Goal: Find specific page/section: Find specific page/section

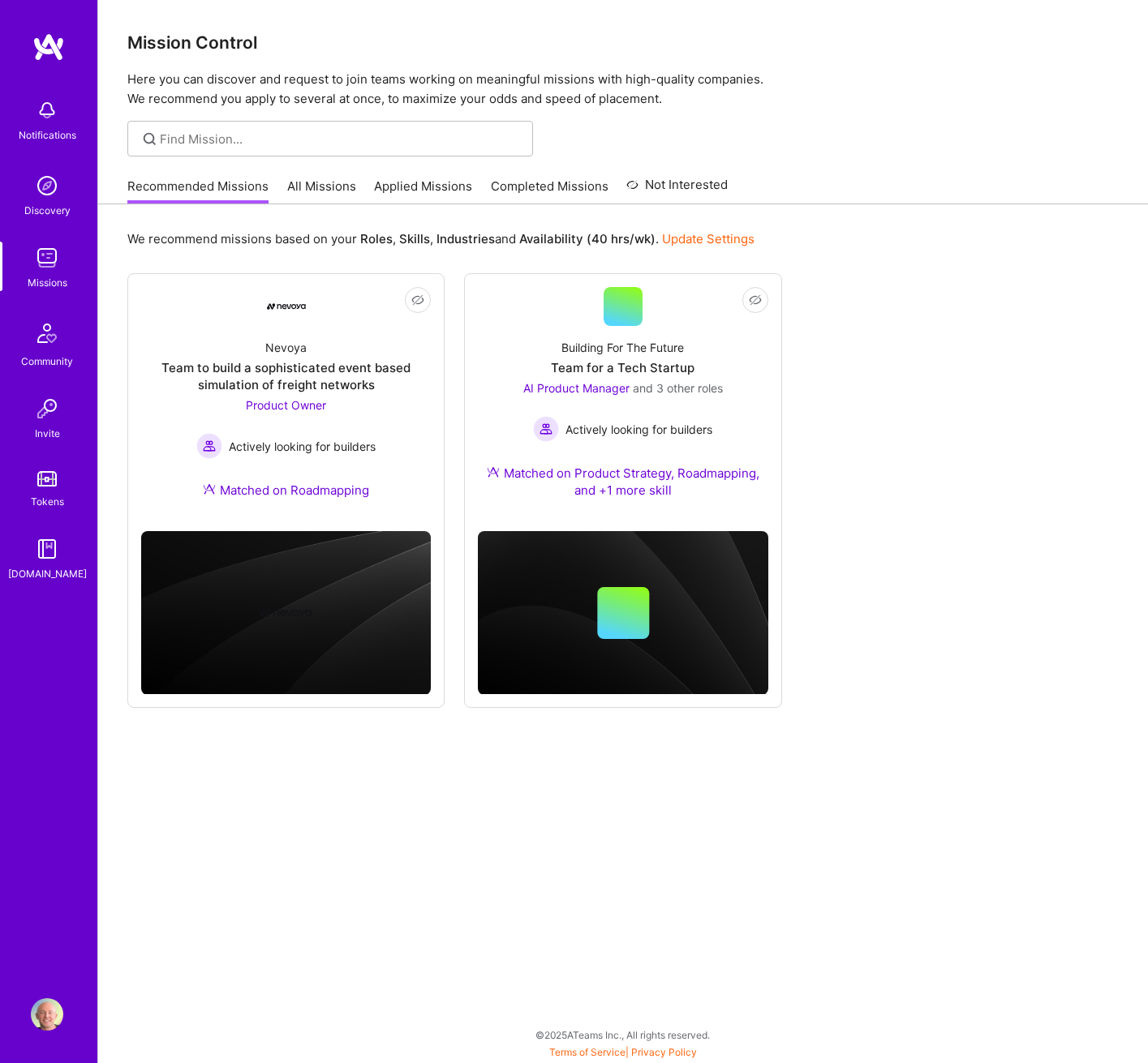
click at [324, 191] on link "All Missions" at bounding box center [322, 191] width 69 height 27
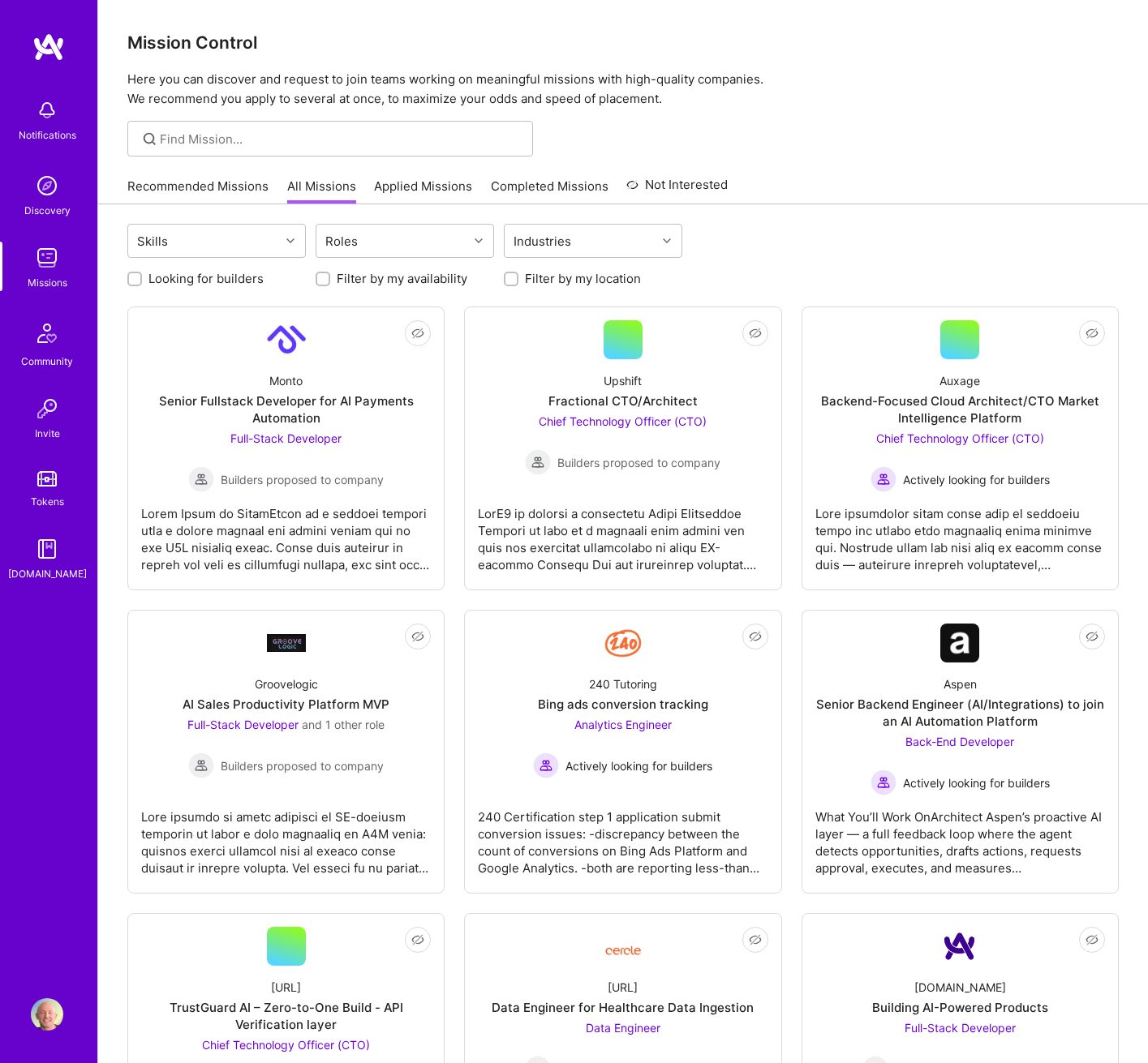
click at [203, 277] on label "Looking for builders" at bounding box center [206, 279] width 115 height 17
click at [142, 277] on input "Looking for builders" at bounding box center [136, 280] width 11 height 11
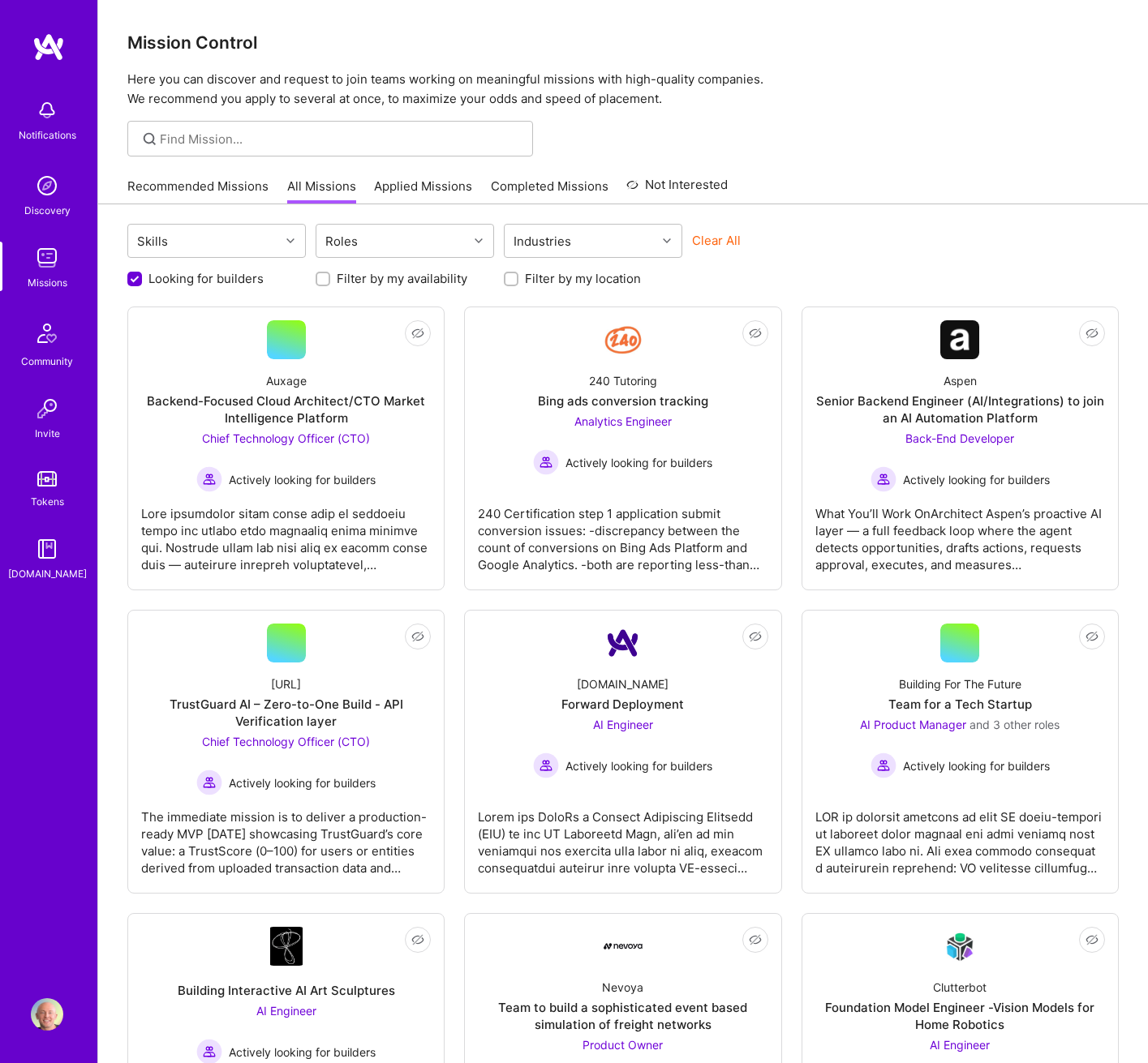
click at [203, 277] on label "Looking for builders" at bounding box center [206, 279] width 115 height 17
click at [143, 277] on input "Looking for builders" at bounding box center [136, 280] width 14 height 14
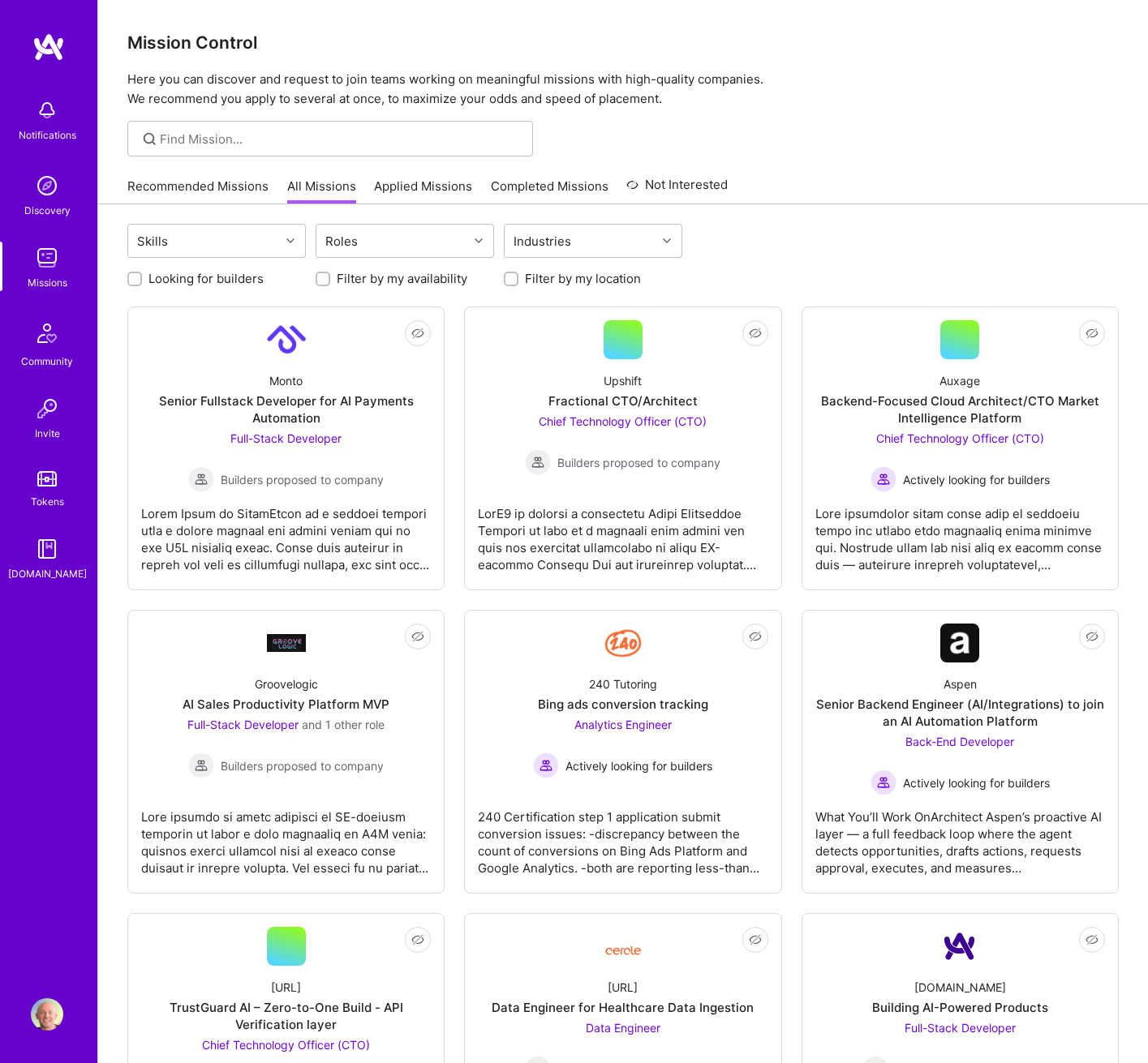
scroll to position [1, 0]
click at [203, 277] on label "Looking for builders" at bounding box center [206, 279] width 115 height 17
click at [142, 277] on input "Looking for builders" at bounding box center [136, 279] width 11 height 11
checkbox input "true"
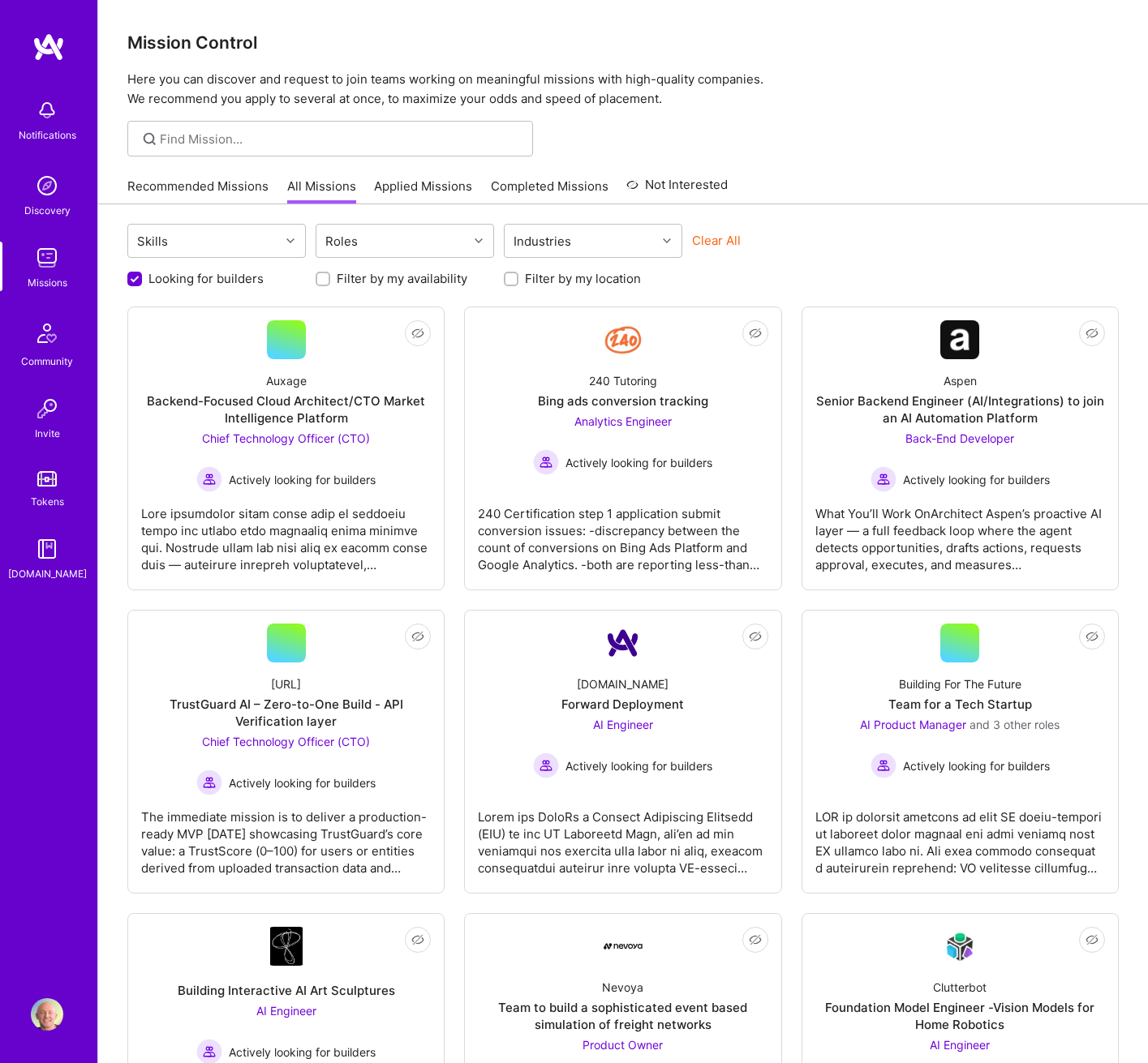
scroll to position [0, 0]
